Goal: Register for event/course

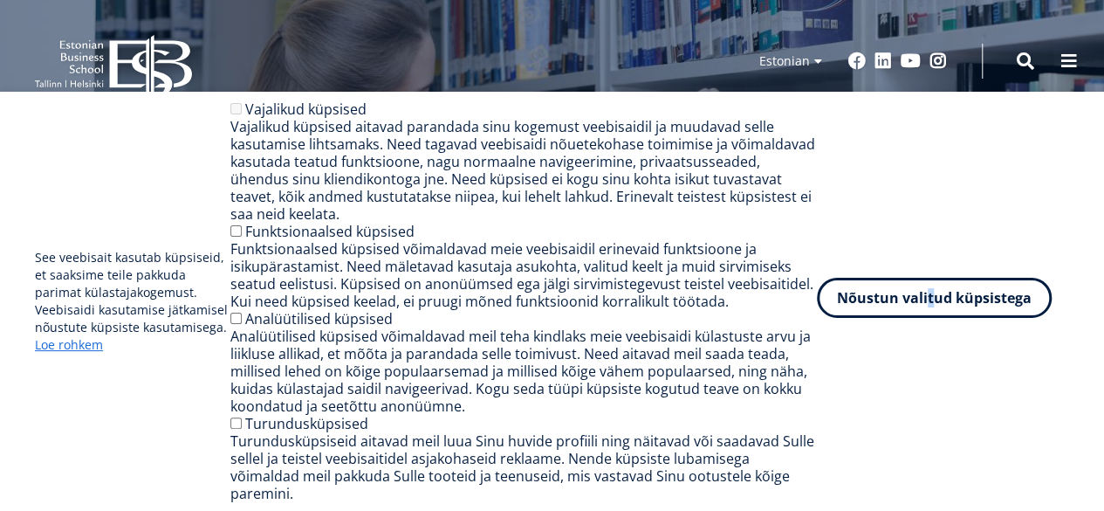
drag, startPoint x: 932, startPoint y: 331, endPoint x: 929, endPoint y: 308, distance: 23.0
click at [929, 308] on div "See veebisait kasutab küpsiseid, et saaksime teile pakkuda parimat külastajakog…" at bounding box center [552, 300] width 1034 height 401
click at [929, 308] on button "Nõustun valitud küpsistega" at bounding box center [934, 298] width 235 height 40
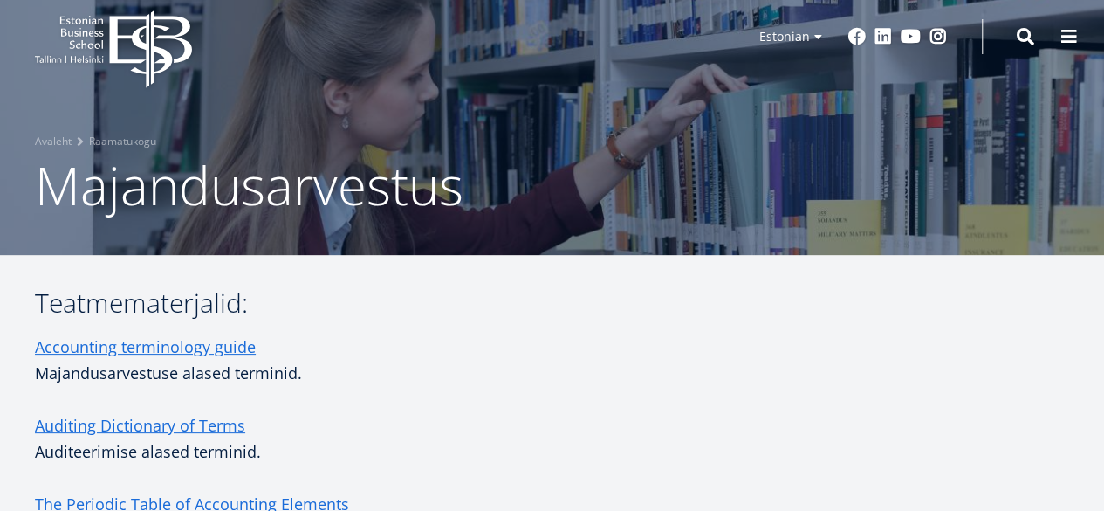
scroll to position [21, 0]
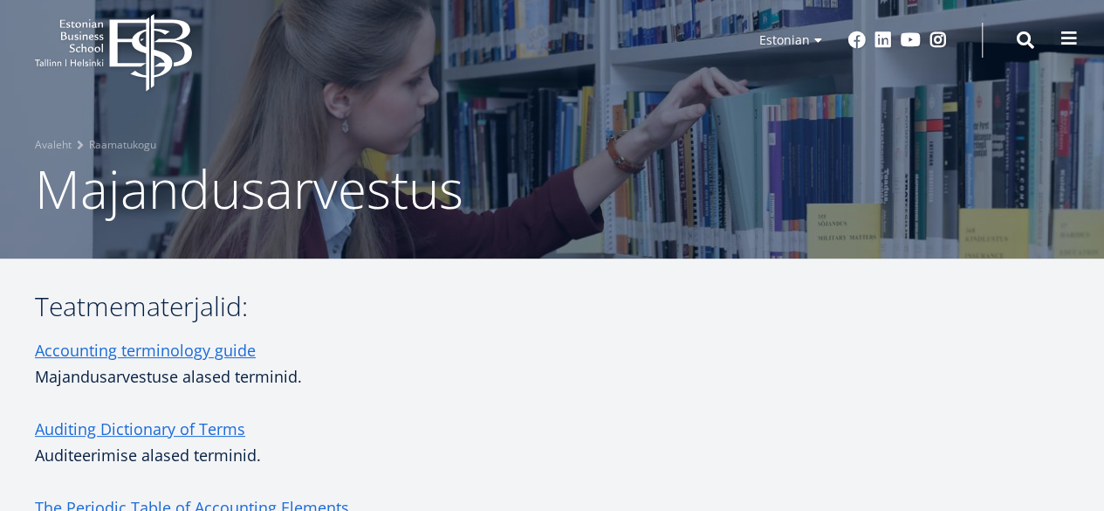
click at [1064, 32] on span at bounding box center [1068, 38] width 17 height 17
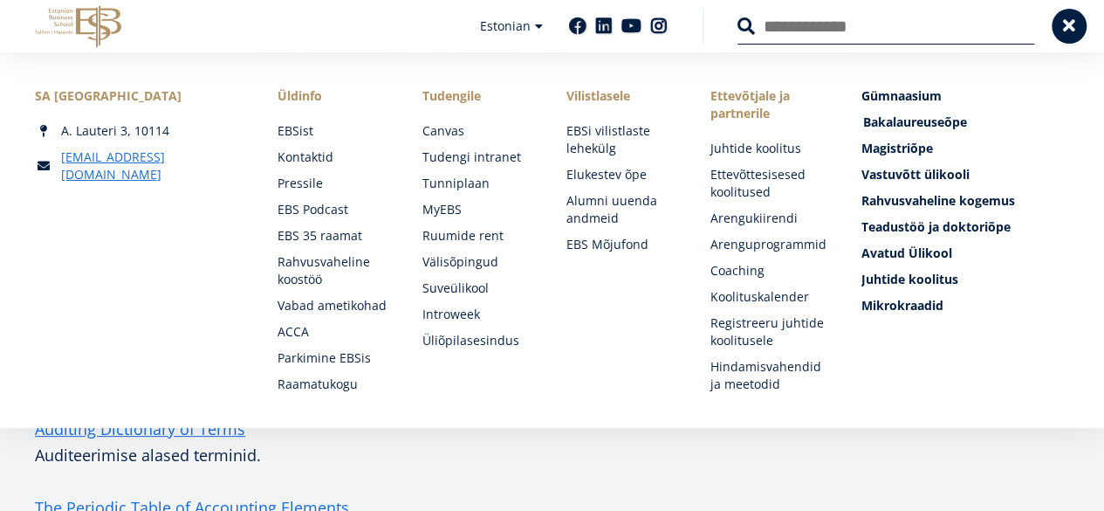
click at [935, 116] on span "Bakalaureuseõpe Tutvu ja registreeru" at bounding box center [915, 121] width 104 height 17
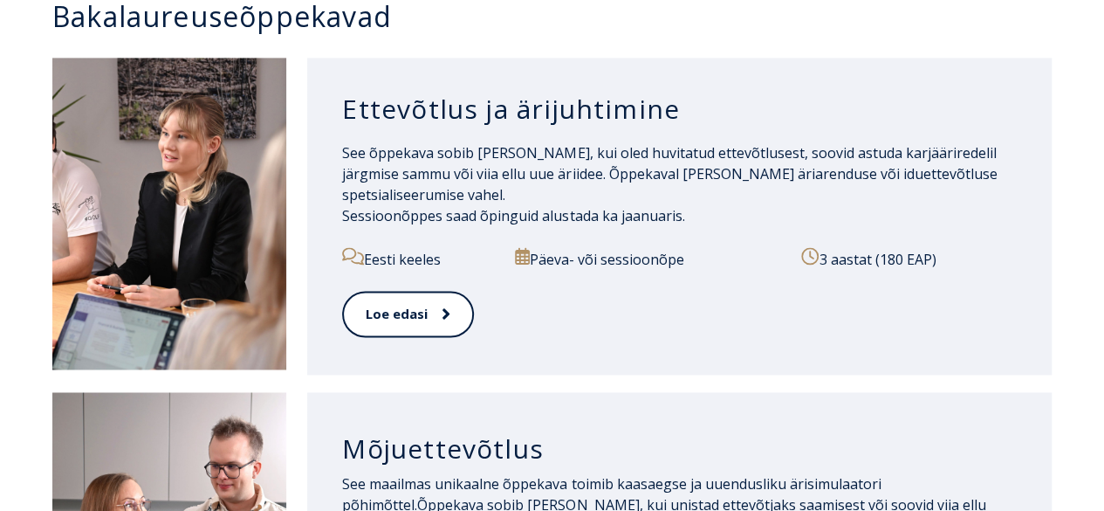
scroll to position [1236, 0]
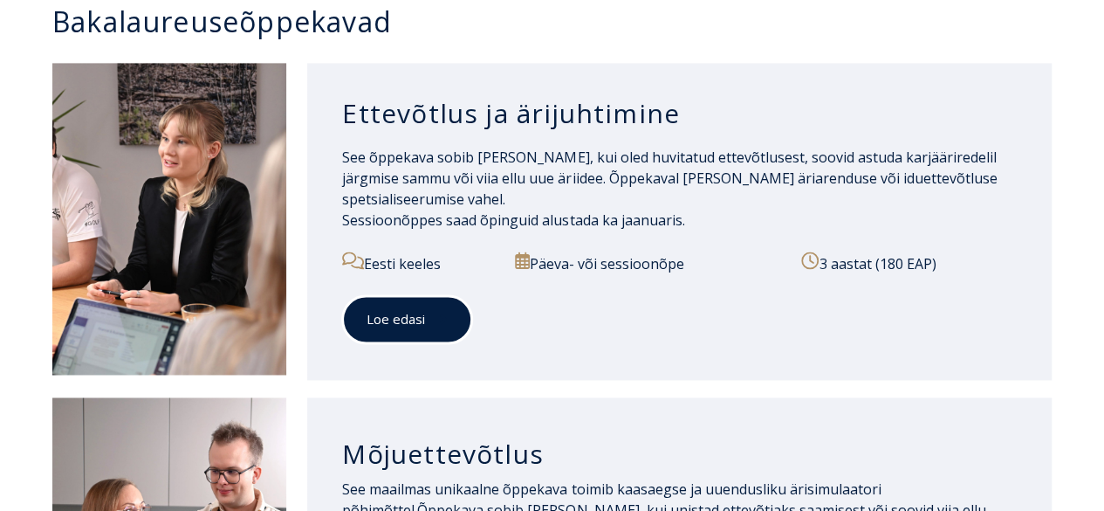
click at [431, 310] on span at bounding box center [436, 318] width 23 height 17
